Goal: Information Seeking & Learning: Learn about a topic

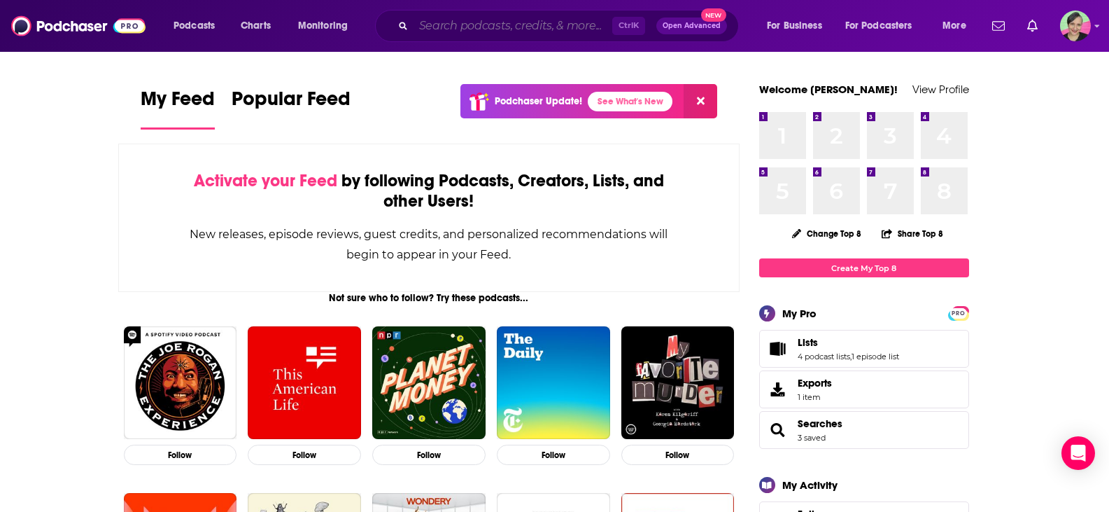
click at [439, 22] on input "Search podcasts, credits, & more..." at bounding box center [513, 26] width 199 height 22
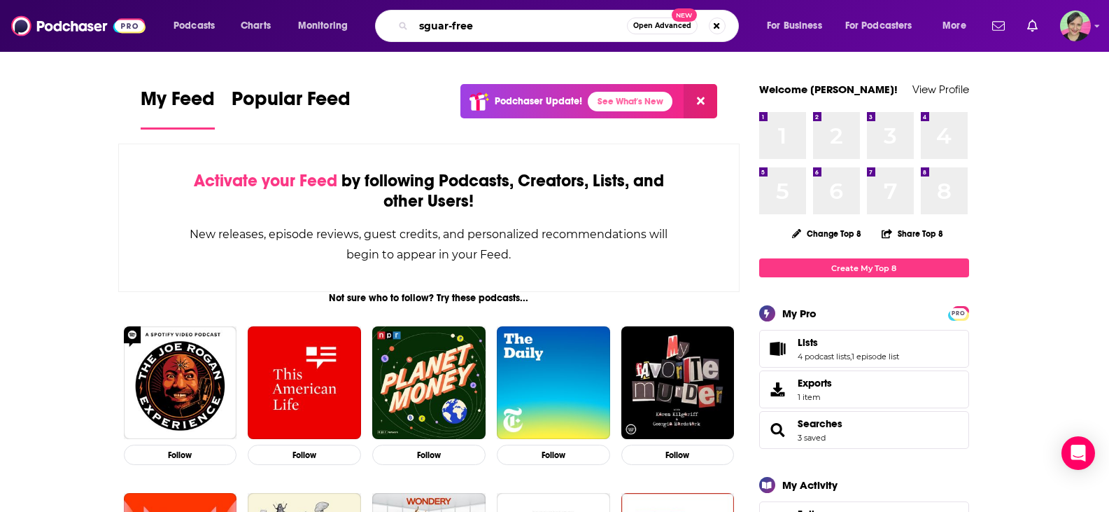
drag, startPoint x: 429, startPoint y: 31, endPoint x: 521, endPoint y: 34, distance: 92.4
click at [521, 34] on input "sguar-free" at bounding box center [520, 26] width 213 height 22
type input "sugar-free"
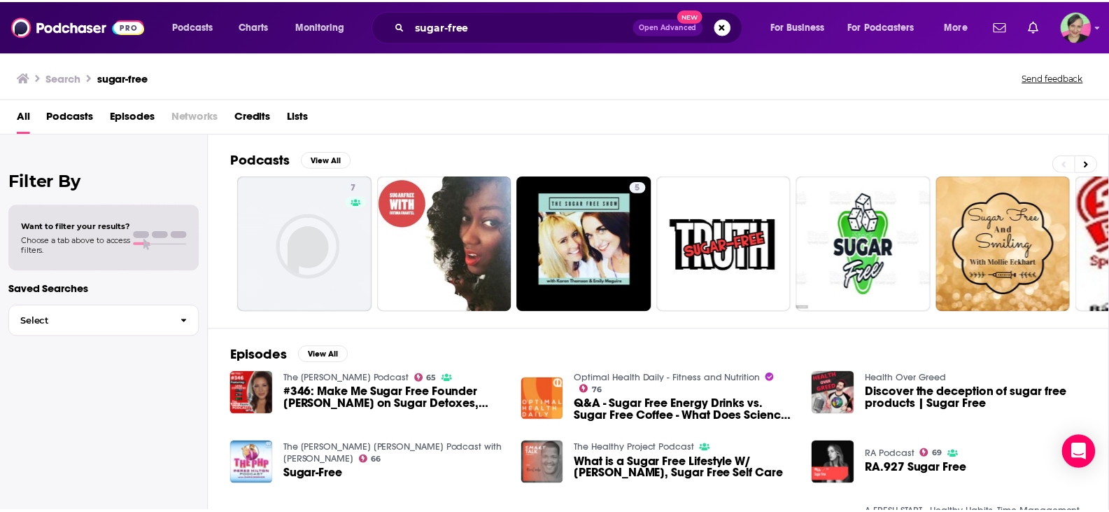
scroll to position [70, 0]
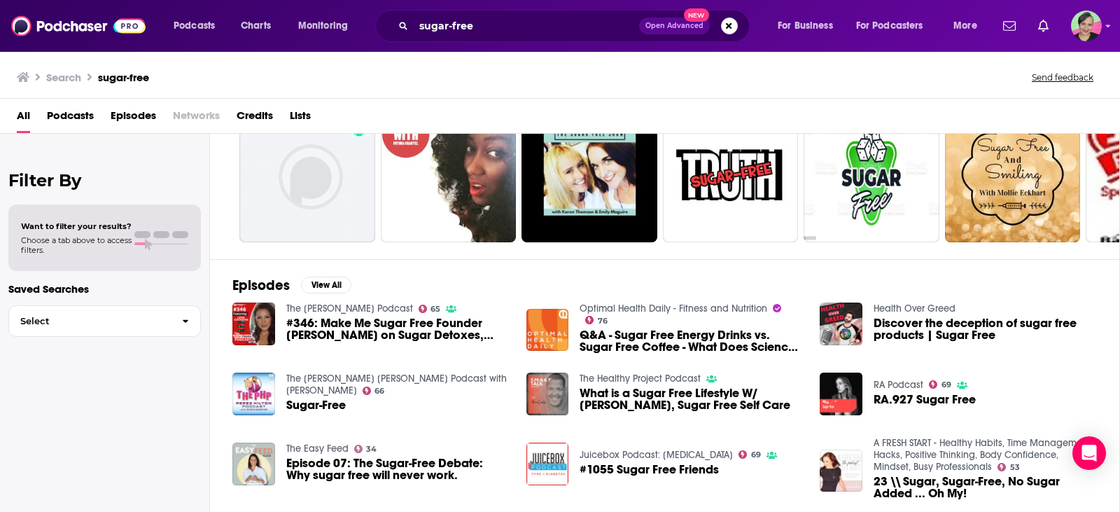
click at [658, 309] on link "Optimal Health Daily - Fitness and Nutrition" at bounding box center [673, 308] width 188 height 12
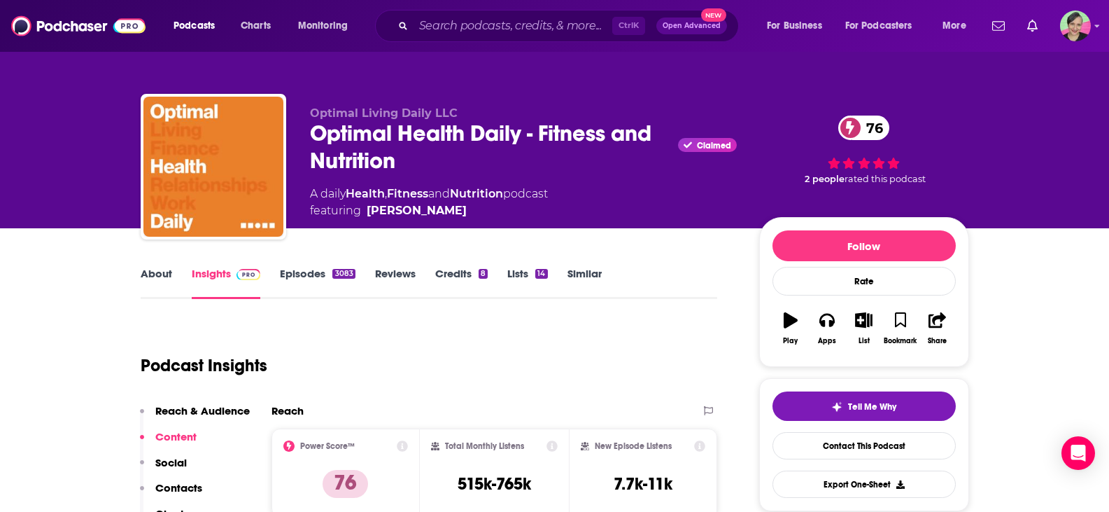
click at [159, 276] on link "About" at bounding box center [156, 283] width 31 height 32
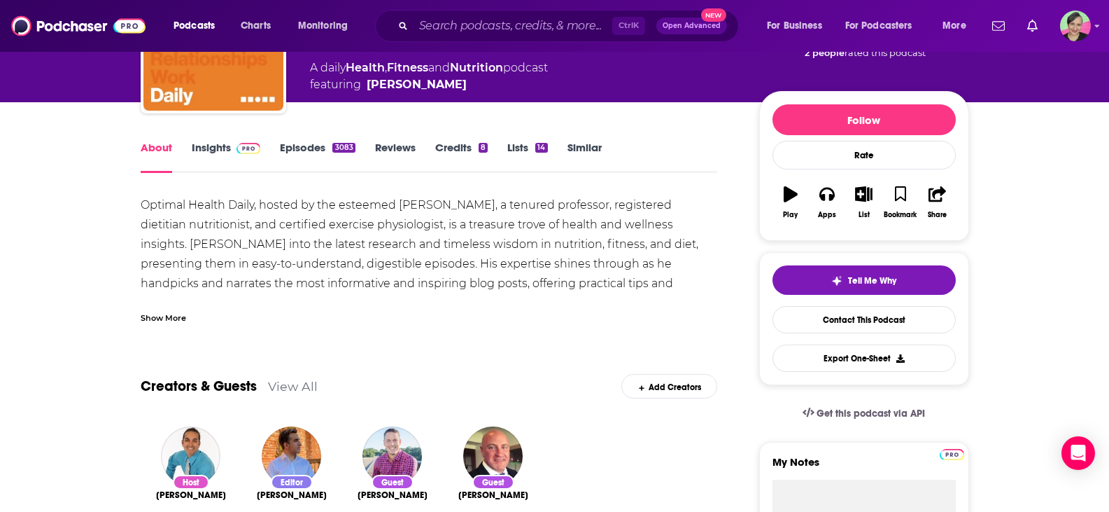
scroll to position [140, 0]
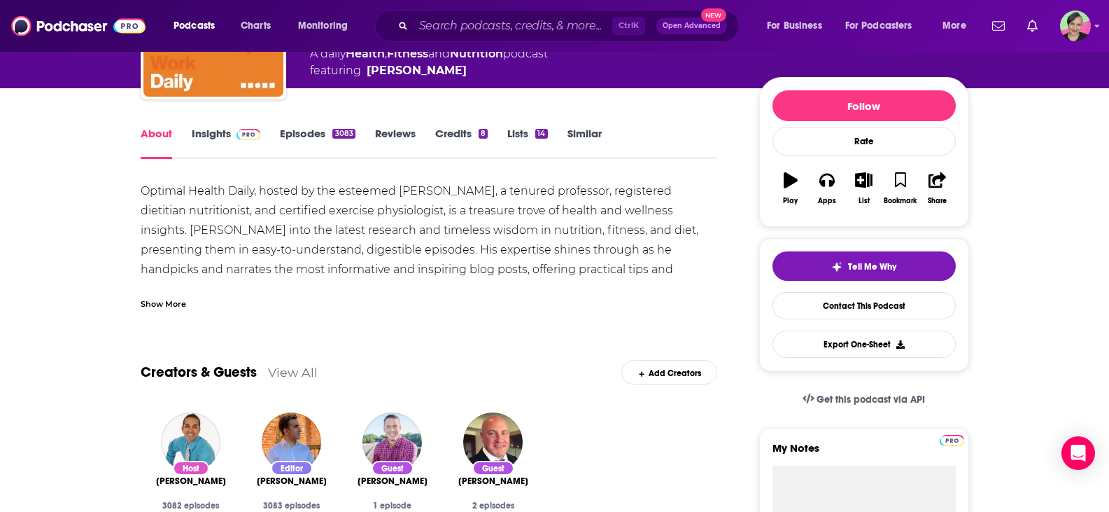
click at [162, 302] on div "Show More" at bounding box center [163, 302] width 45 height 13
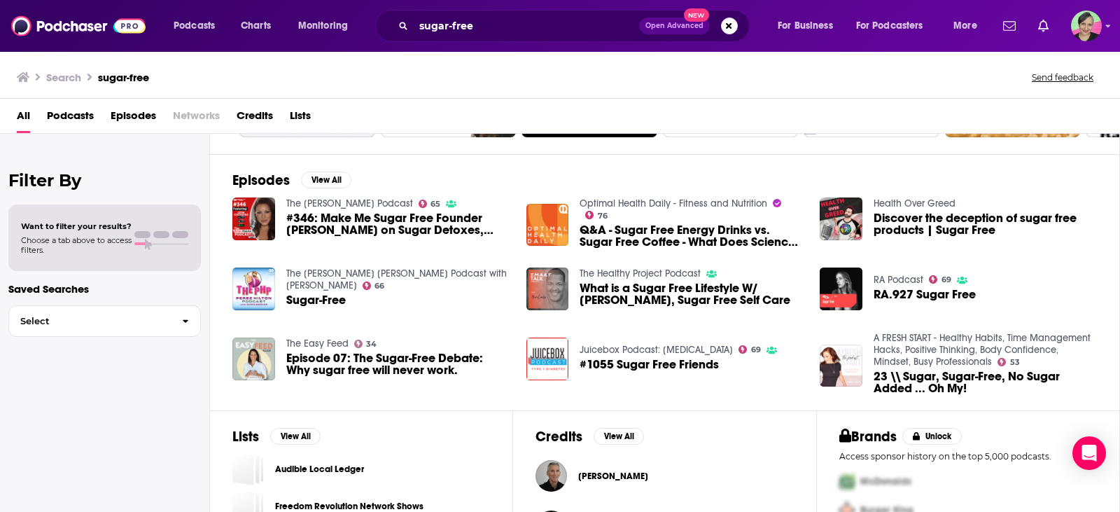
scroll to position [210, 0]
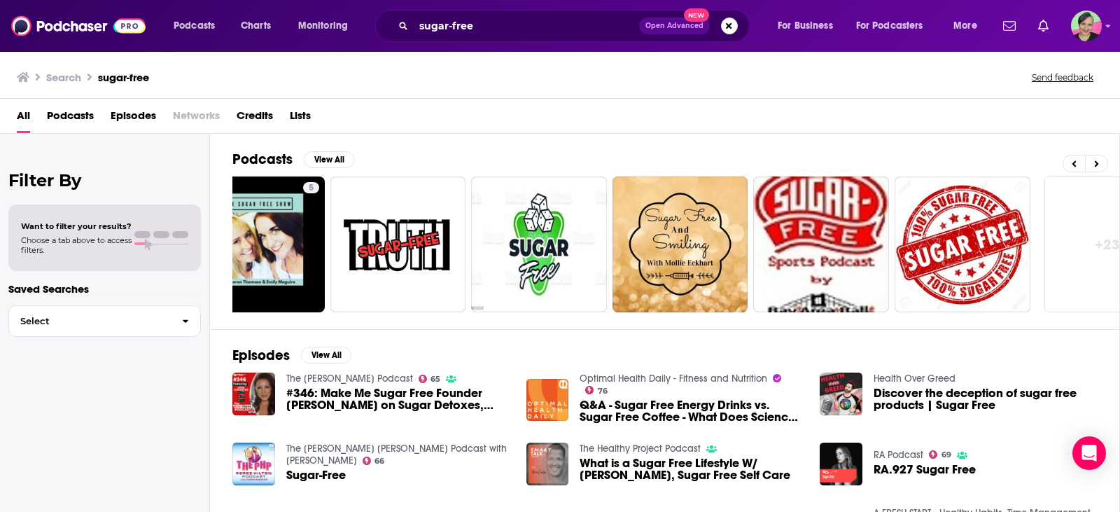
scroll to position [0, 398]
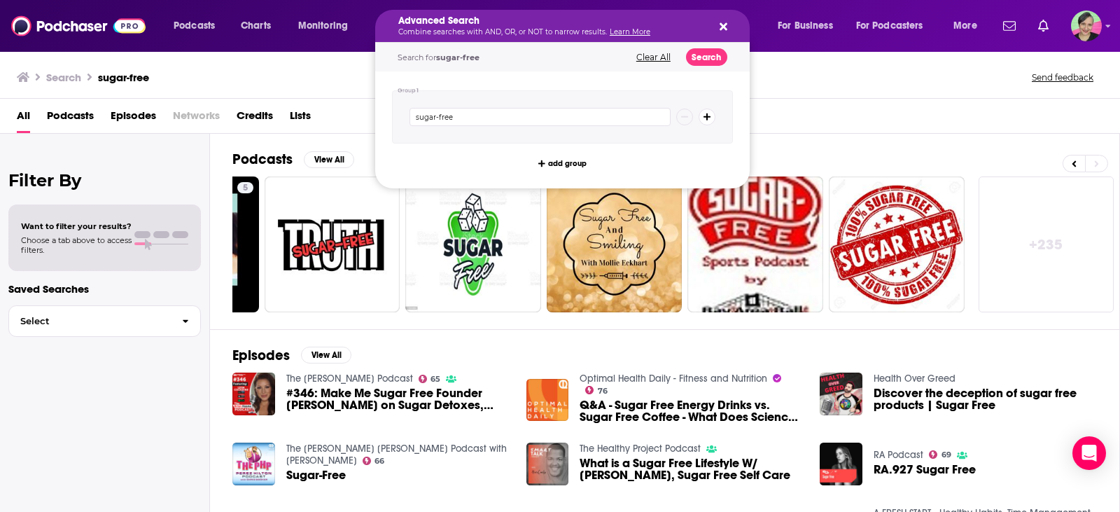
drag, startPoint x: 487, startPoint y: 31, endPoint x: 386, endPoint y: 27, distance: 100.9
click at [306, 86] on div "Search sugar-free Send feedback" at bounding box center [557, 77] width 1080 height 20
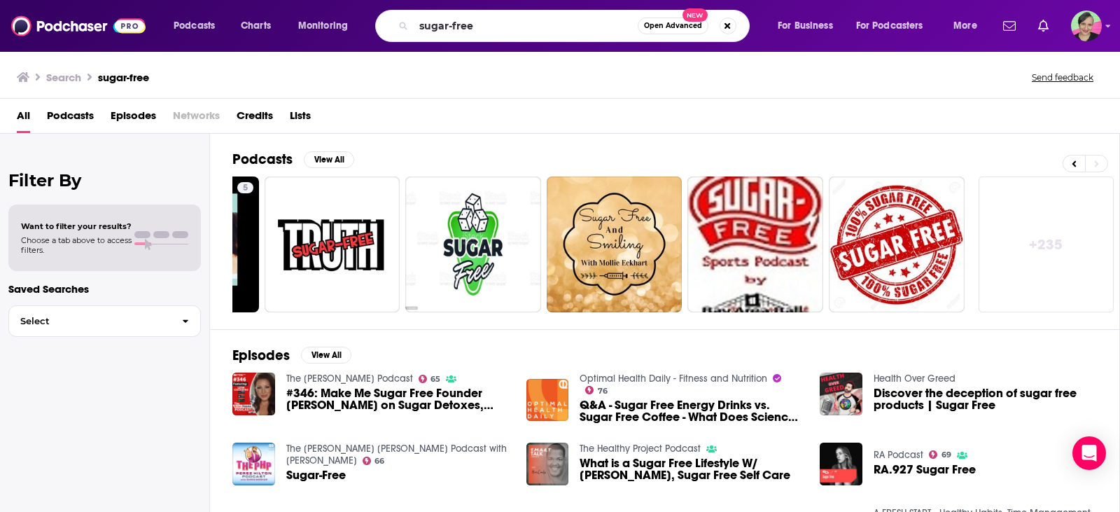
drag, startPoint x: 293, startPoint y: 83, endPoint x: 365, endPoint y: 47, distance: 80.1
click at [294, 83] on div "Search sugar-free Send feedback" at bounding box center [557, 77] width 1080 height 20
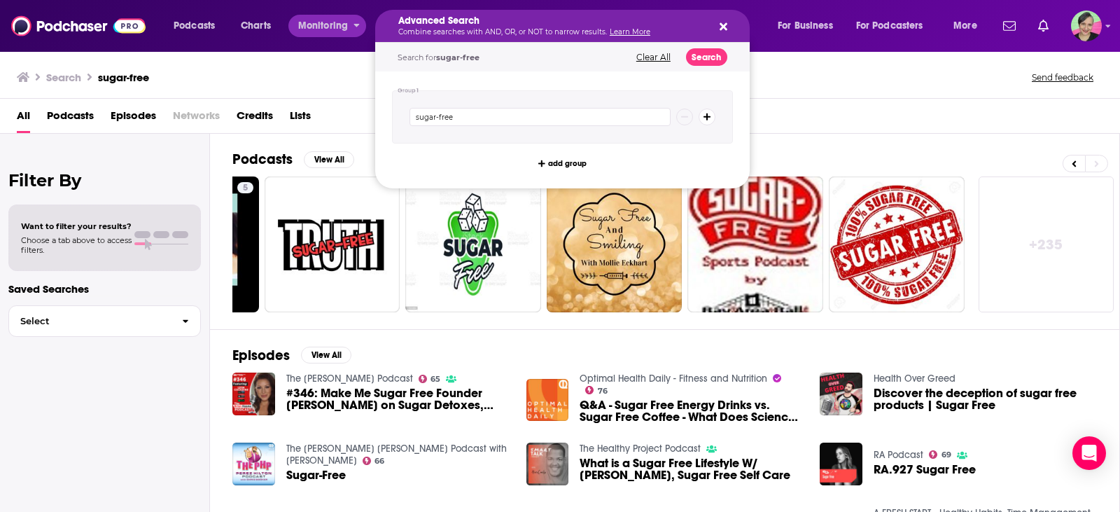
click at [316, 38] on div "Podcasts Charts Monitoring Advanced Search Combine searches with AND, OR, or NO…" at bounding box center [577, 26] width 826 height 32
drag, startPoint x: 444, startPoint y: 21, endPoint x: 481, endPoint y: 21, distance: 37.8
drag, startPoint x: 402, startPoint y: 118, endPoint x: 382, endPoint y: 119, distance: 19.6
click at [382, 119] on div "Group 1 sugar-free add group" at bounding box center [562, 129] width 374 height 117
type input "low-carb"
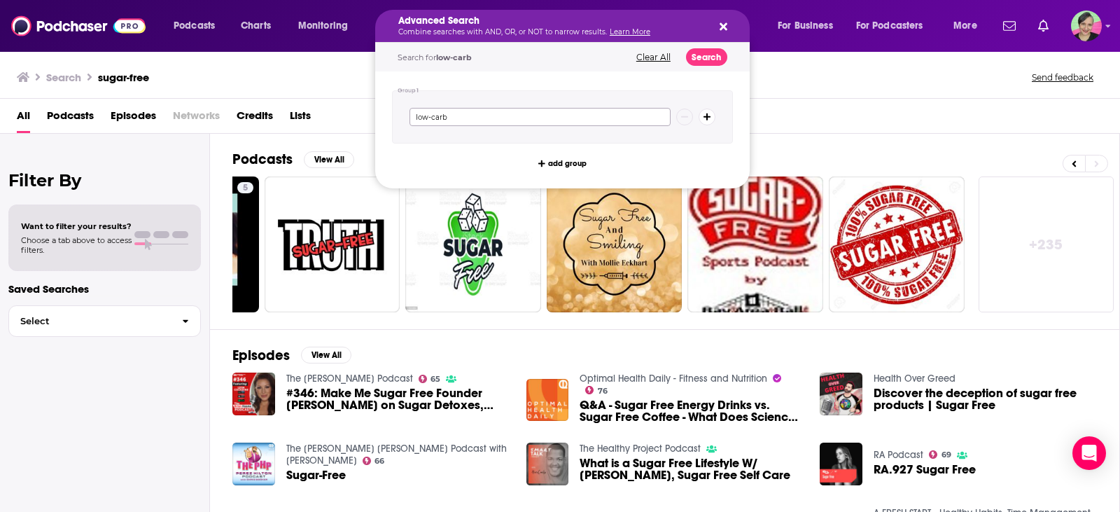
click at [590, 117] on input "low-carb" at bounding box center [539, 117] width 261 height 18
click at [290, 58] on div "Search sugar-free Send feedback" at bounding box center [560, 74] width 1120 height 48
click at [186, 28] on span "Podcasts" at bounding box center [194, 26] width 41 height 20
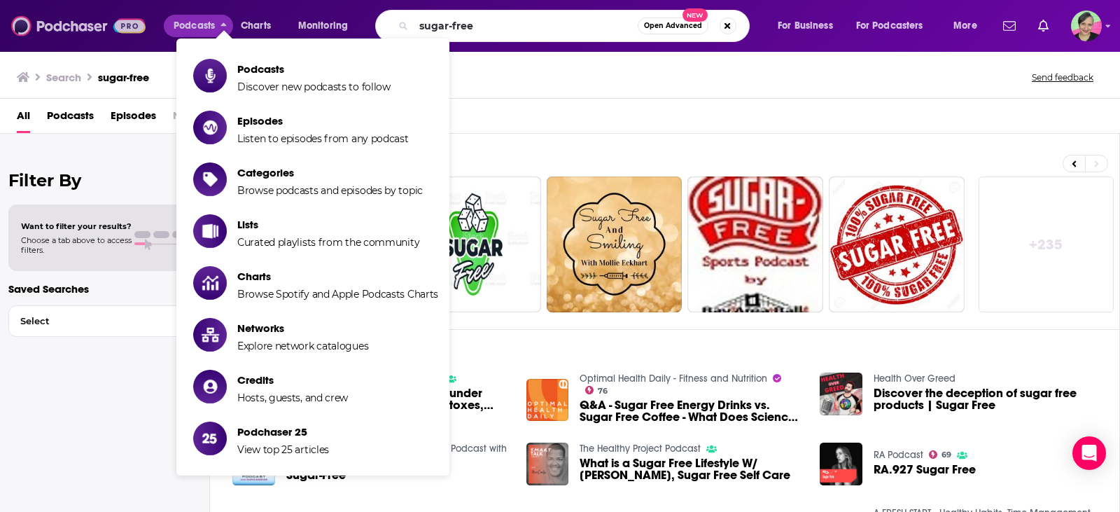
click at [95, 31] on img at bounding box center [78, 26] width 134 height 27
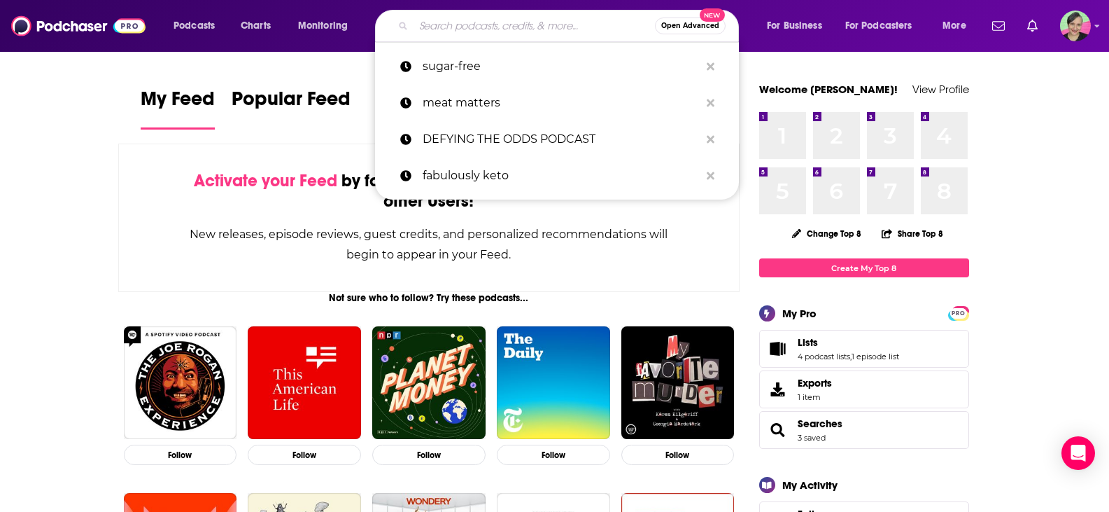
click at [504, 26] on input "Search podcasts, credits, & more..." at bounding box center [534, 26] width 241 height 22
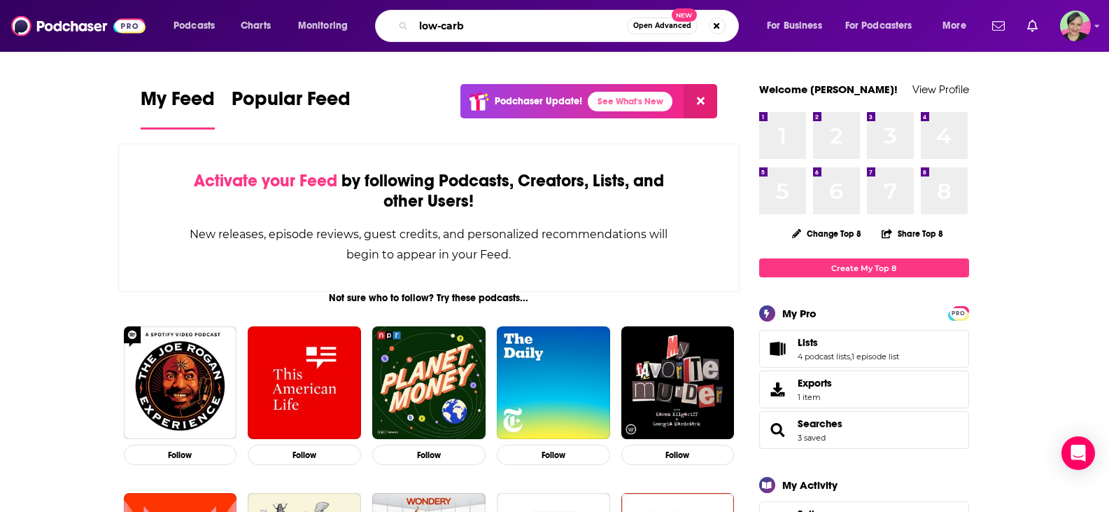
type input "low-carb"
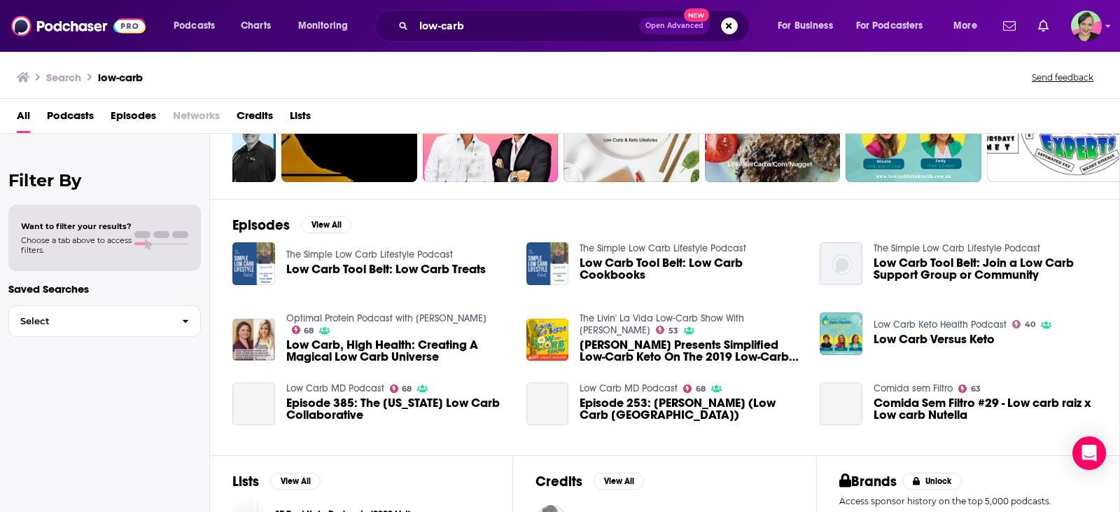
scroll to position [140, 0]
